Goal: Task Accomplishment & Management: Manage account settings

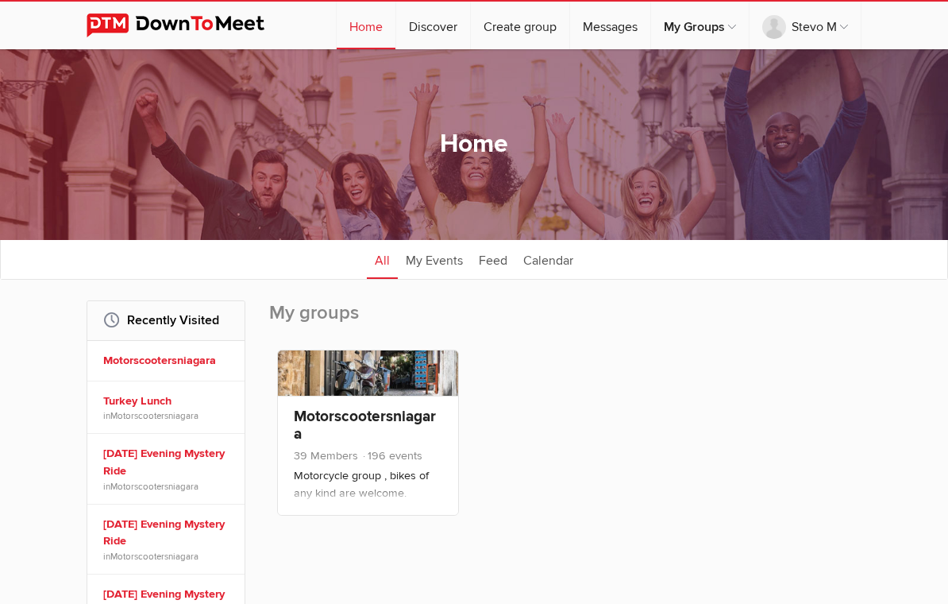
click at [380, 404] on div "Motorscootersniagara 39 Members 196 events Motorcycle group , bikes of any kind…" at bounding box center [368, 455] width 180 height 119
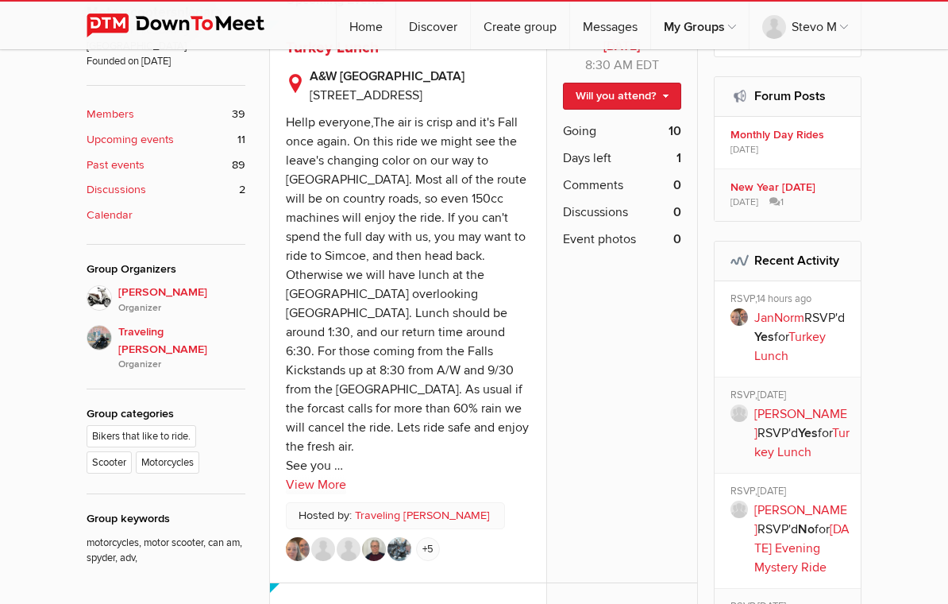
scroll to position [449, 0]
click at [590, 133] on span "Going" at bounding box center [579, 131] width 33 height 19
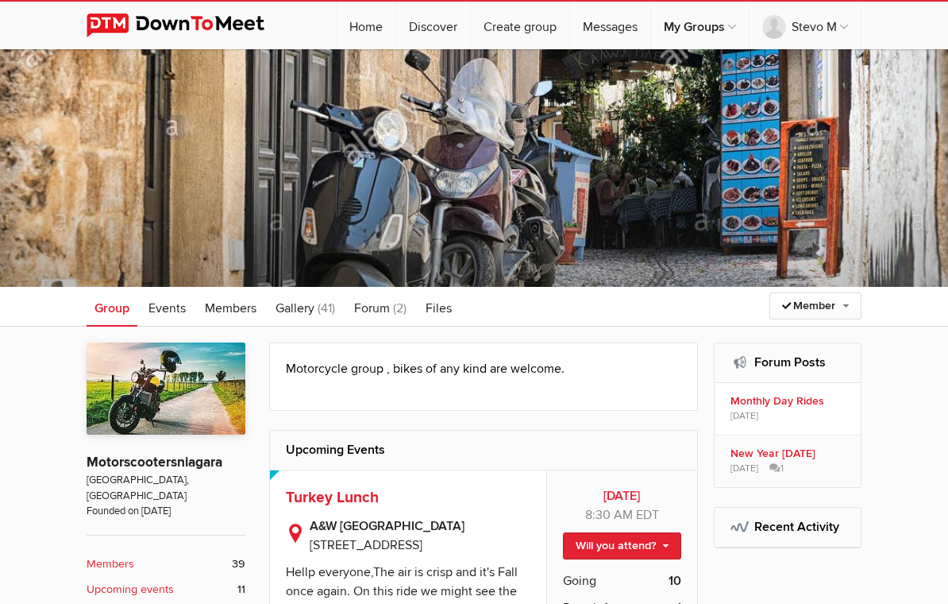
scroll to position [450, 0]
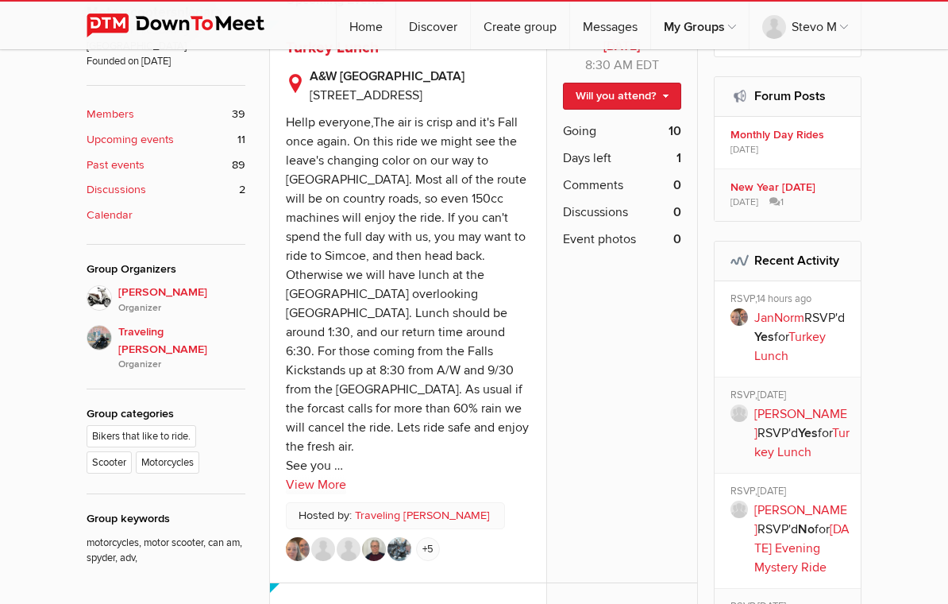
click at [621, 98] on link "Will you attend?" at bounding box center [622, 96] width 118 height 27
click at [595, 126] on link "I'm going" at bounding box center [609, 130] width 143 height 24
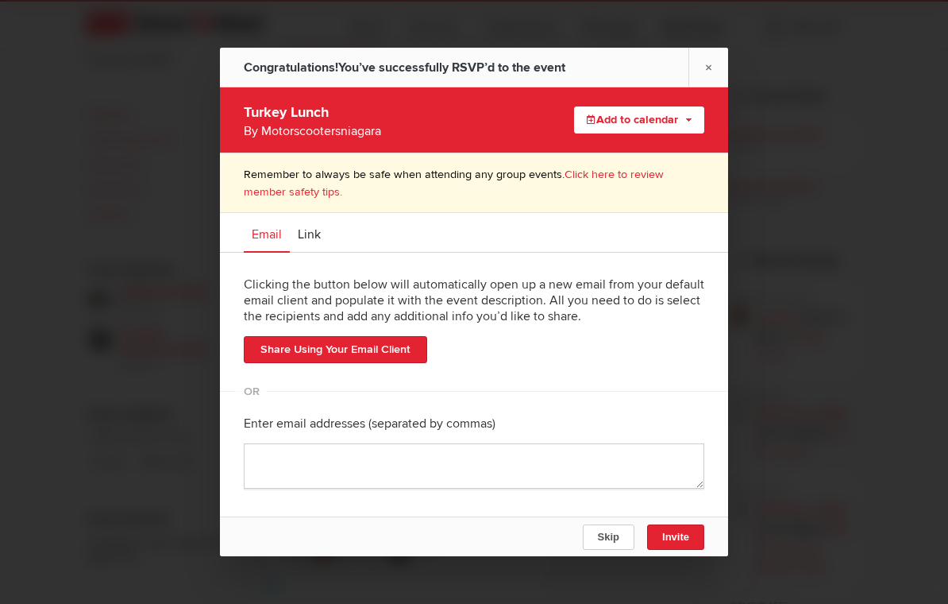
click at [707, 69] on link "×" at bounding box center [709, 67] width 40 height 39
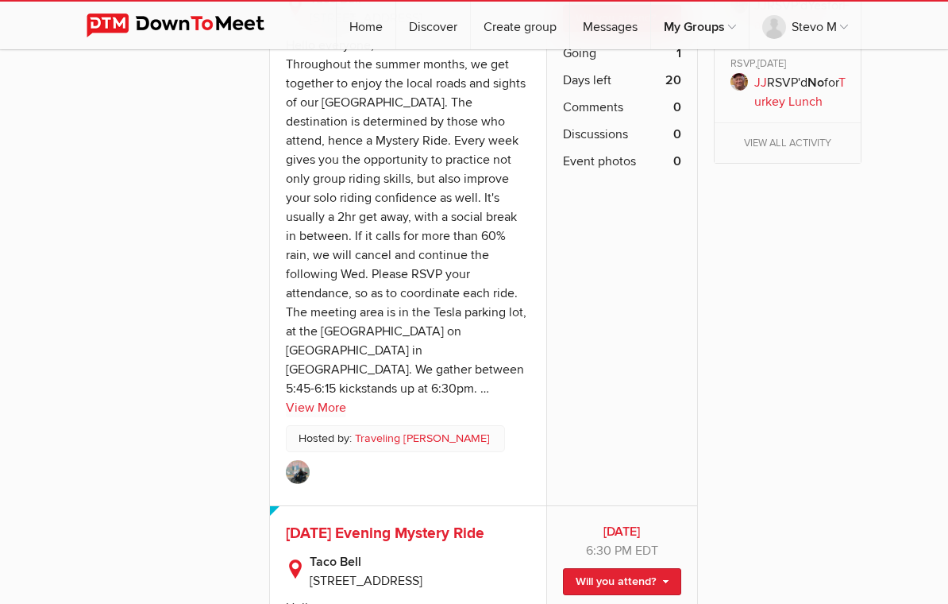
scroll to position [2707, 0]
